Goal: Information Seeking & Learning: Learn about a topic

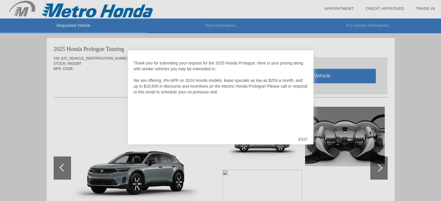
click at [303, 140] on div "EXIT" at bounding box center [302, 139] width 21 height 17
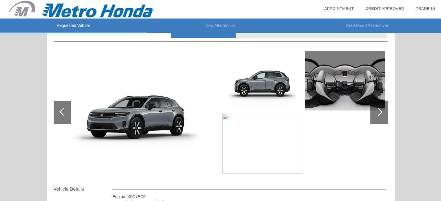
scroll to position [58, 0]
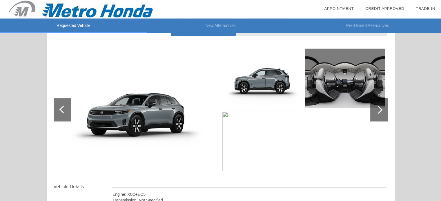
click at [379, 112] on div at bounding box center [378, 110] width 8 height 8
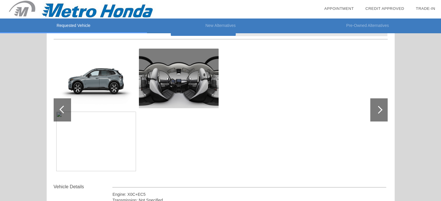
click at [379, 112] on div at bounding box center [378, 110] width 8 height 8
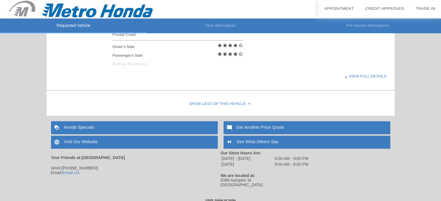
scroll to position [277, 0]
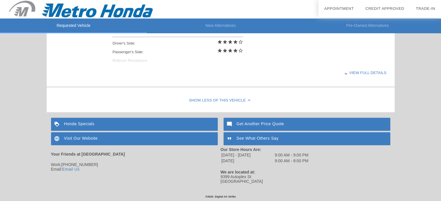
click at [365, 71] on div "View full details" at bounding box center [249, 73] width 274 height 14
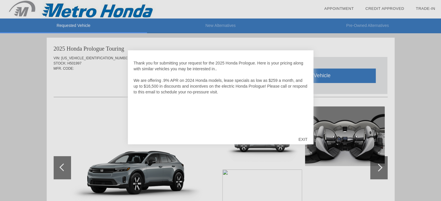
click at [302, 137] on div "EXIT" at bounding box center [302, 139] width 21 height 17
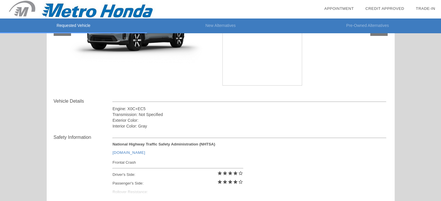
scroll to position [145, 0]
